Goal: Task Accomplishment & Management: Manage account settings

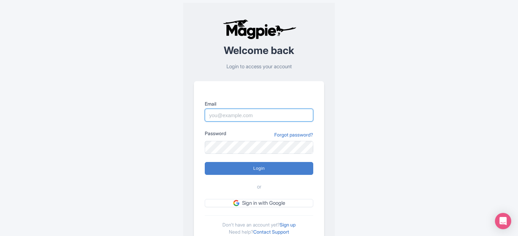
type input "[PERSON_NAME][EMAIL_ADDRESS][DOMAIN_NAME]"
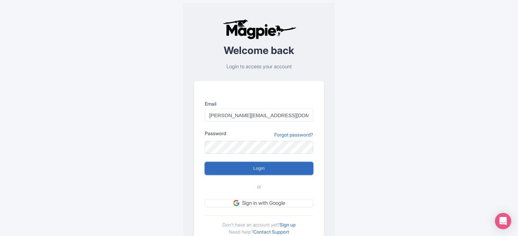
click at [218, 167] on input "Login" at bounding box center [259, 168] width 109 height 13
type input "Logging in..."
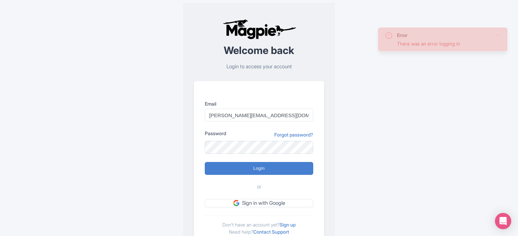
click at [334, 173] on div "Welcome back Login to access your account Email [PERSON_NAME][EMAIL_ADDRESS][DO…" at bounding box center [259, 133] width 152 height 260
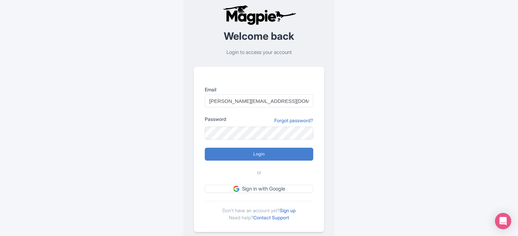
scroll to position [14, 0]
